Goal: Information Seeking & Learning: Learn about a topic

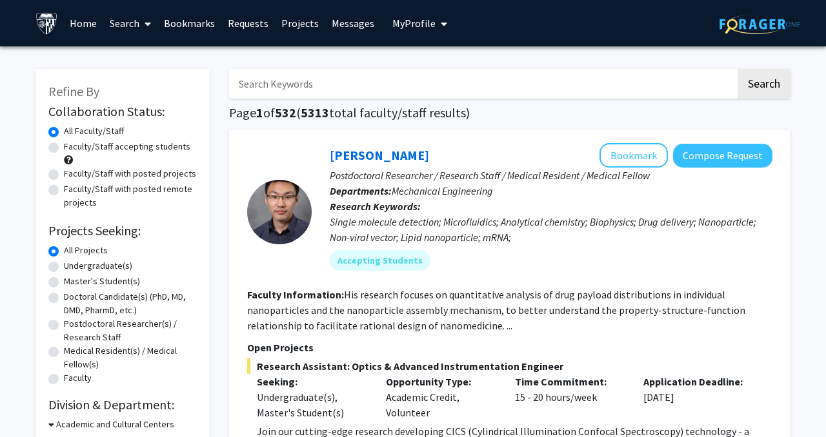
click at [301, 86] on input "Search Keywords" at bounding box center [482, 84] width 506 height 30
type input "cardiology"
click at [737, 69] on button "Search" at bounding box center [763, 84] width 53 height 30
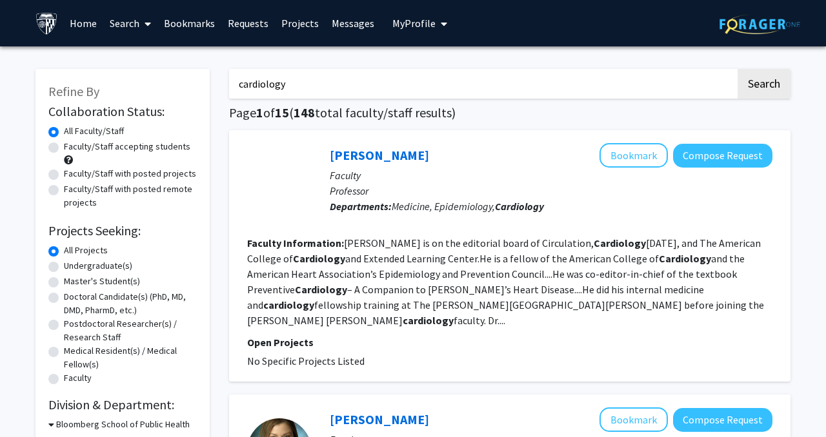
scroll to position [28, 0]
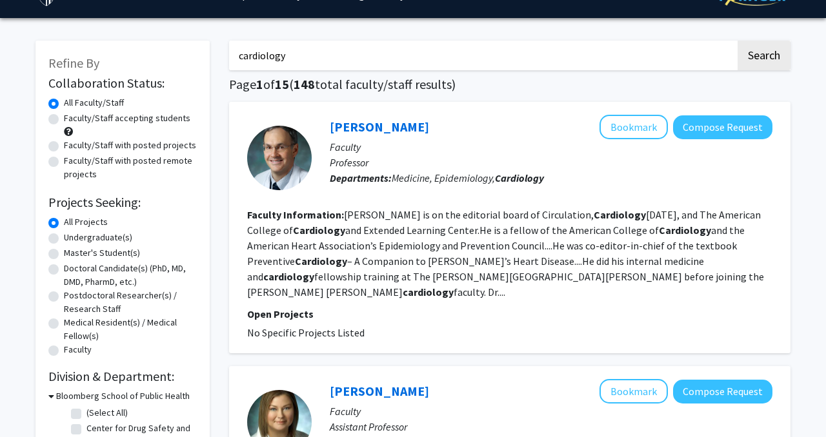
click at [64, 294] on label "Postdoctoral Researcher(s) / Research Staff" at bounding box center [130, 302] width 133 height 27
click at [64, 294] on input "Postdoctoral Researcher(s) / Research Staff" at bounding box center [68, 293] width 8 height 8
radio input "true"
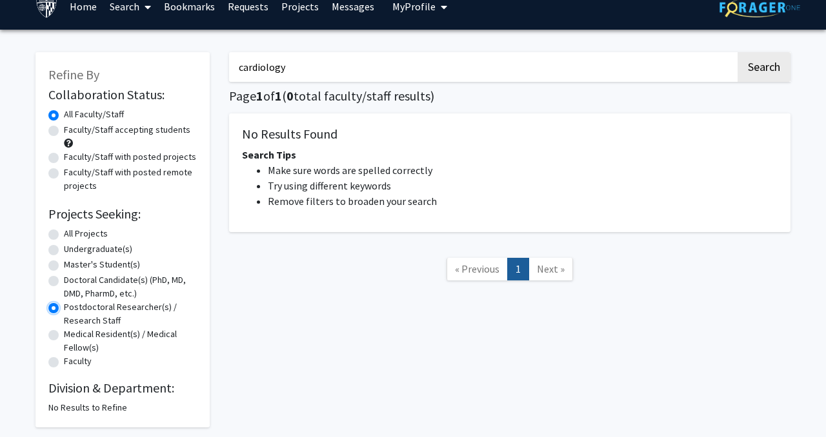
scroll to position [34, 0]
